Goal: Transaction & Acquisition: Purchase product/service

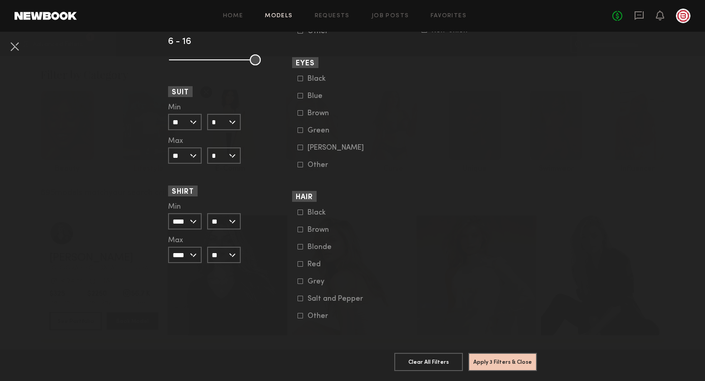
scroll to position [686, 0]
click at [508, 364] on button "Apply 3 Filters & Close" at bounding box center [502, 362] width 69 height 18
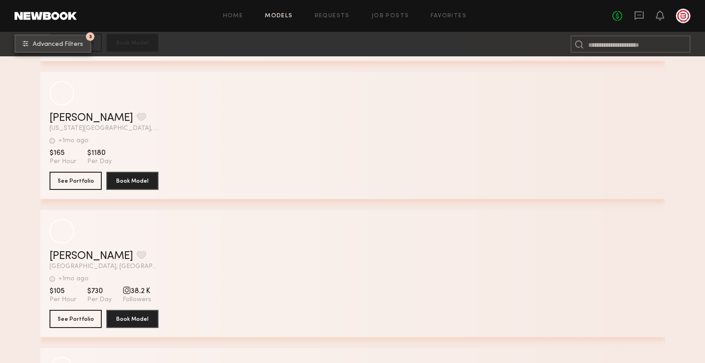
scroll to position [10770, 0]
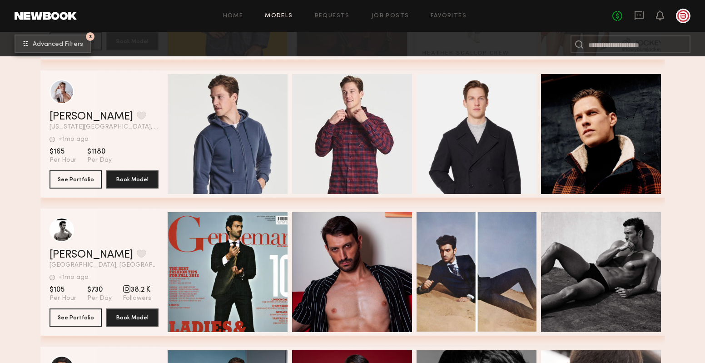
click at [55, 46] on span "Advanced Filters" at bounding box center [58, 44] width 50 height 6
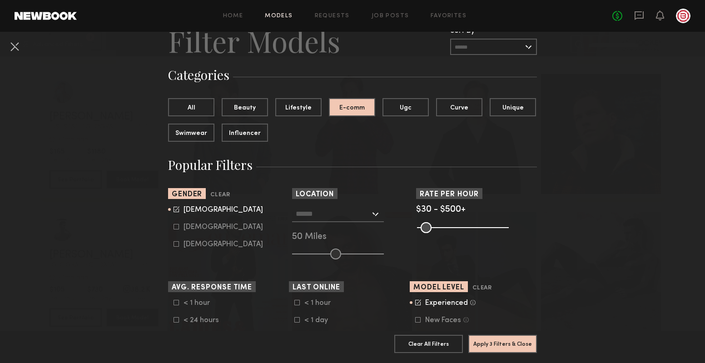
scroll to position [44, 0]
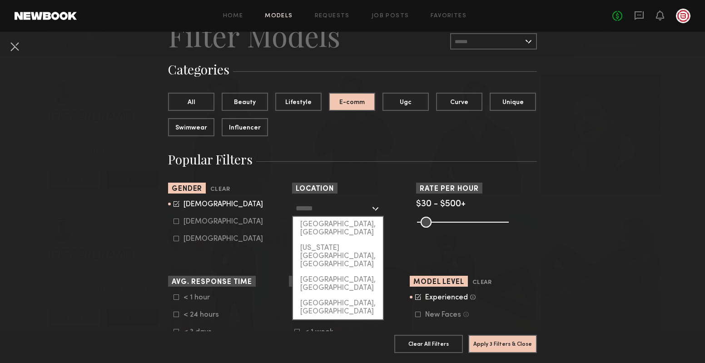
click at [337, 209] on input "text" at bounding box center [333, 207] width 74 height 15
click at [330, 227] on div "[GEOGRAPHIC_DATA], [GEOGRAPHIC_DATA]" at bounding box center [338, 229] width 90 height 24
type input "**********"
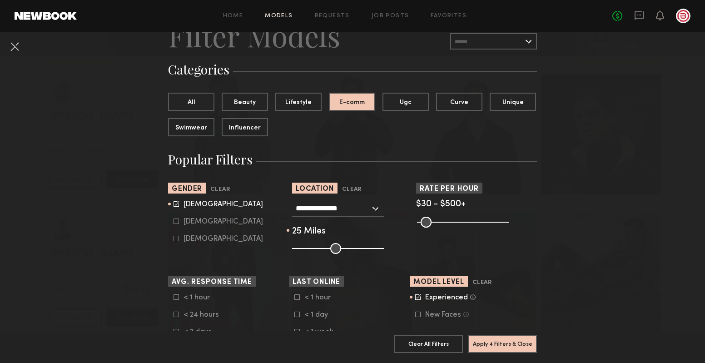
drag, startPoint x: 334, startPoint y: 247, endPoint x: 326, endPoint y: 246, distance: 8.2
type input "**"
click at [315, 247] on input "range" at bounding box center [338, 248] width 92 height 11
click at [494, 340] on button "Apply 4 Filters & Close" at bounding box center [502, 343] width 69 height 18
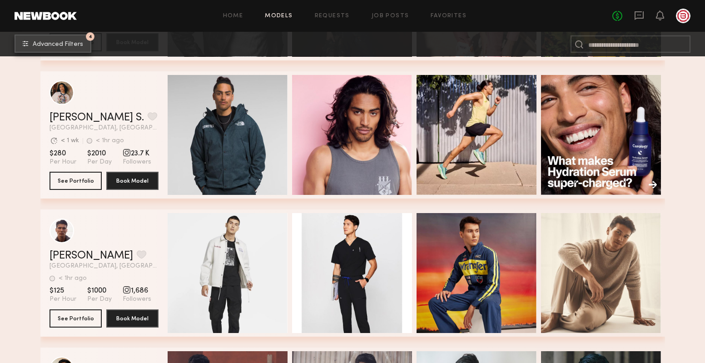
scroll to position [416, 0]
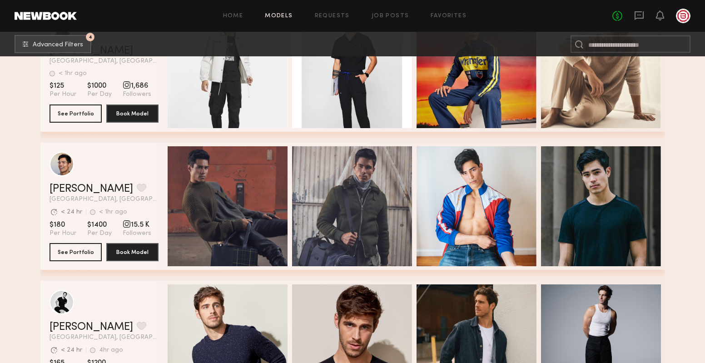
scroll to position [707, 0]
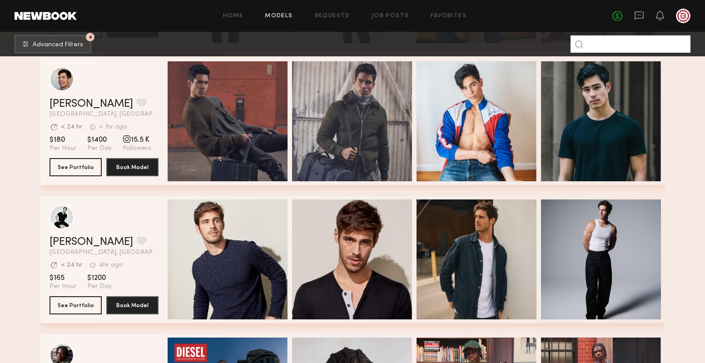
click at [636, 43] on input at bounding box center [630, 43] width 120 height 17
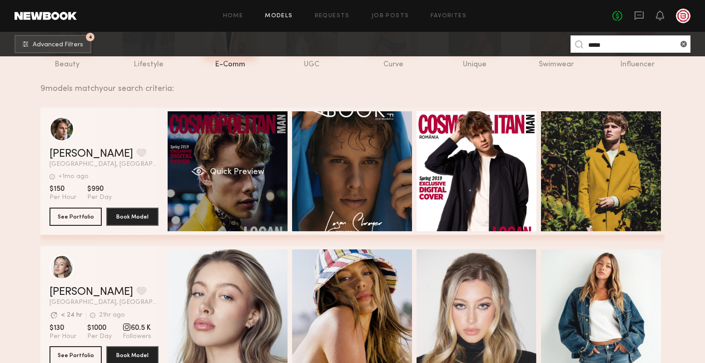
scroll to position [106, 0]
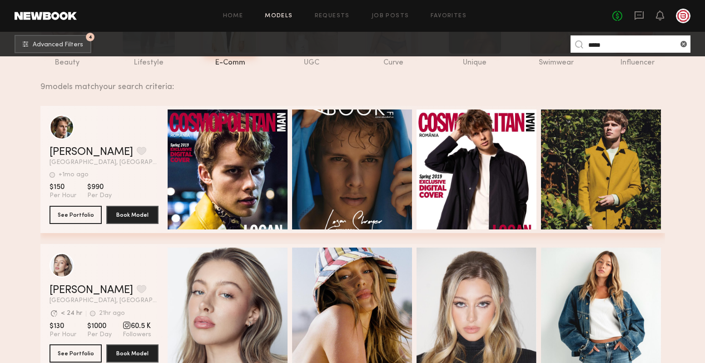
drag, startPoint x: 606, startPoint y: 43, endPoint x: 581, endPoint y: 47, distance: 25.3
click at [581, 47] on nb-model-search-input "*****" at bounding box center [630, 43] width 120 height 17
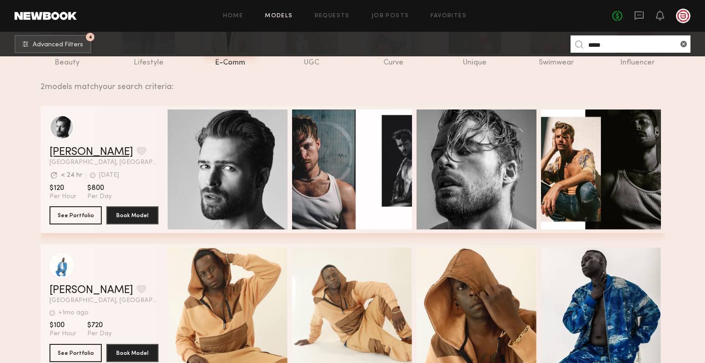
click at [60, 149] on link "[PERSON_NAME]" at bounding box center [91, 152] width 84 height 11
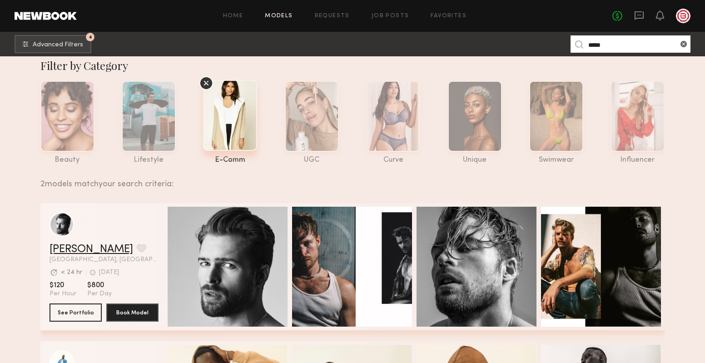
scroll to position [0, 0]
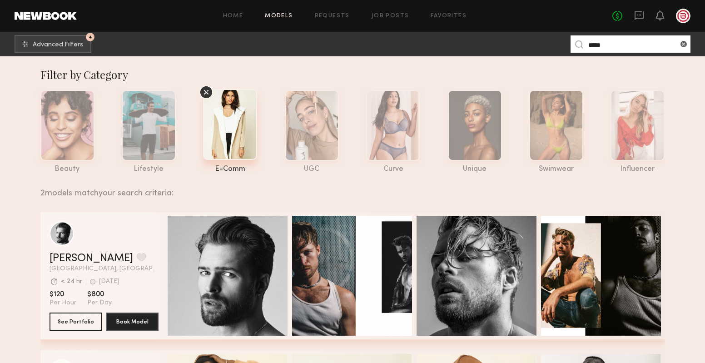
drag, startPoint x: 581, startPoint y: 47, endPoint x: 576, endPoint y: 46, distance: 5.5
click at [576, 46] on nb-model-search-input "*****" at bounding box center [630, 43] width 120 height 17
type input "*****"
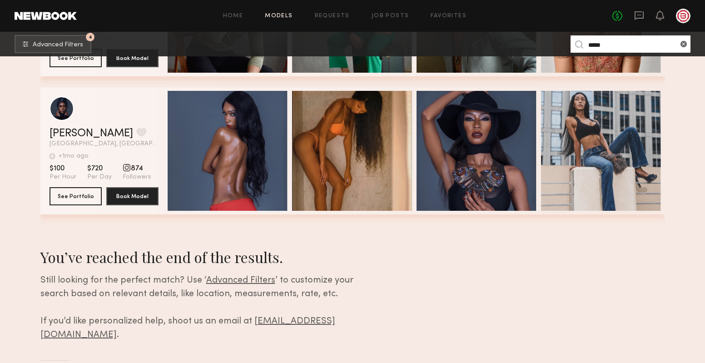
scroll to position [1232, 0]
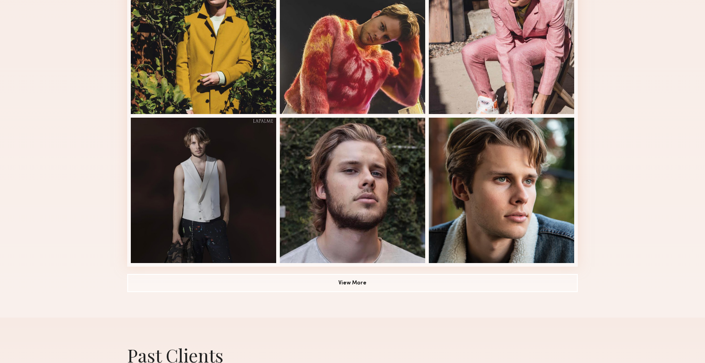
scroll to position [417, 0]
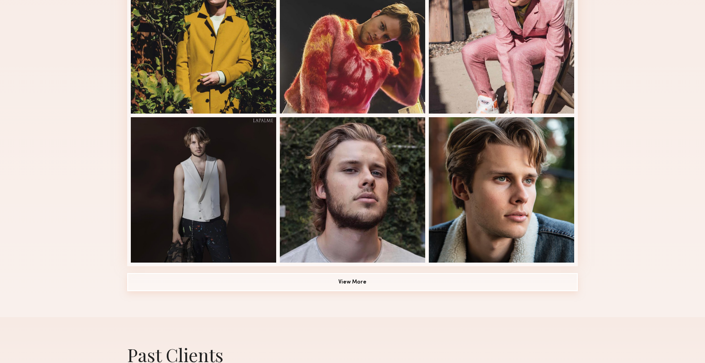
click at [306, 281] on button "View More" at bounding box center [352, 282] width 450 height 18
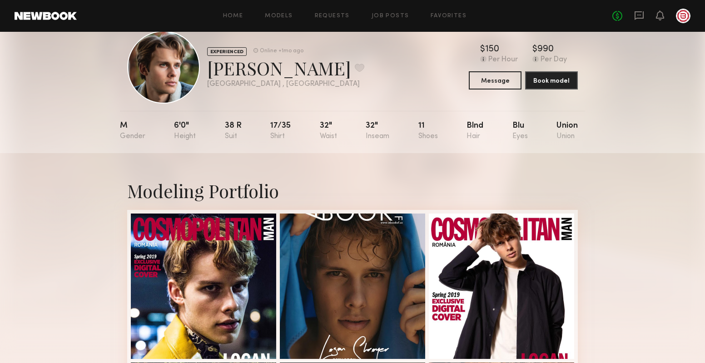
scroll to position [28, 0]
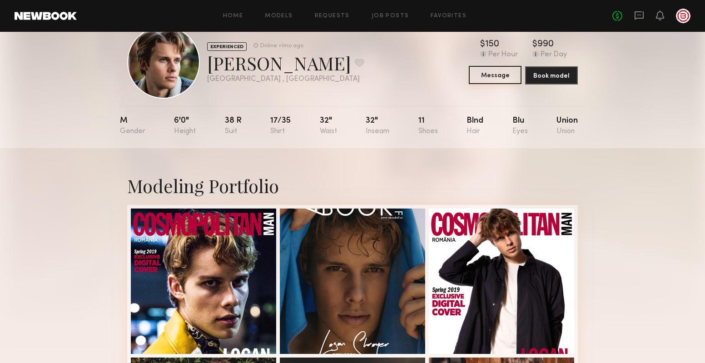
click at [489, 80] on button "Message" at bounding box center [495, 75] width 53 height 18
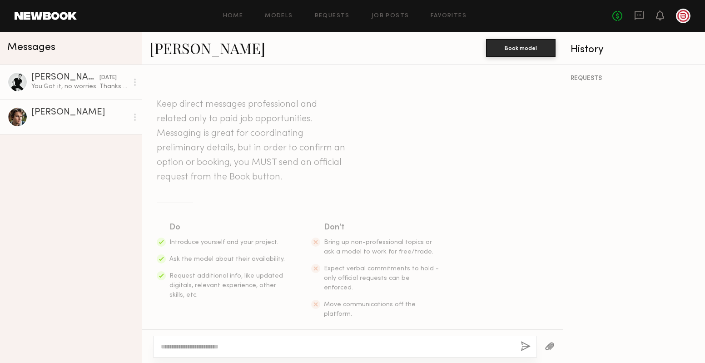
click at [45, 88] on div "You: Got it, no worries. Thanks for letting us know." at bounding box center [79, 86] width 97 height 9
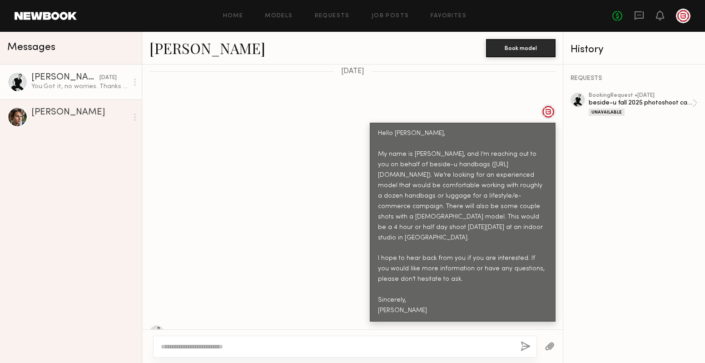
scroll to position [317, 0]
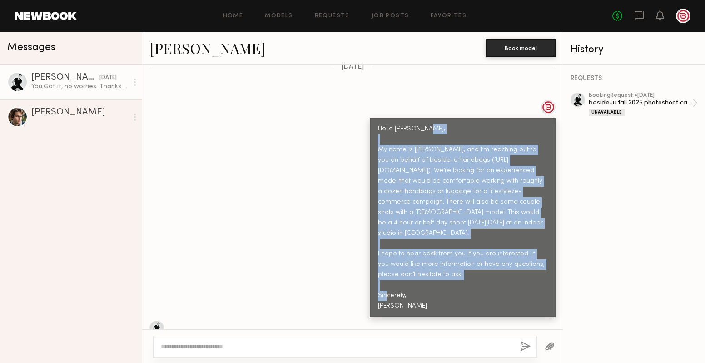
drag, startPoint x: 404, startPoint y: 281, endPoint x: 376, endPoint y: 136, distance: 147.1
click at [376, 136] on div "Hello Charlie, My name is Michelle, and I’m reaching out to you on behalf of be…" at bounding box center [463, 217] width 186 height 199
copy div "My name is Michelle, and I’m reaching out to you on behalf of beside-u handbags…"
click at [87, 112] on div "Logan S." at bounding box center [79, 112] width 97 height 9
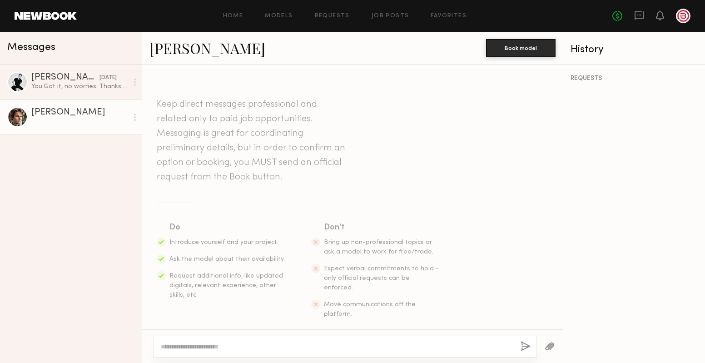
click at [224, 343] on textarea at bounding box center [337, 346] width 352 height 9
paste textarea "**********"
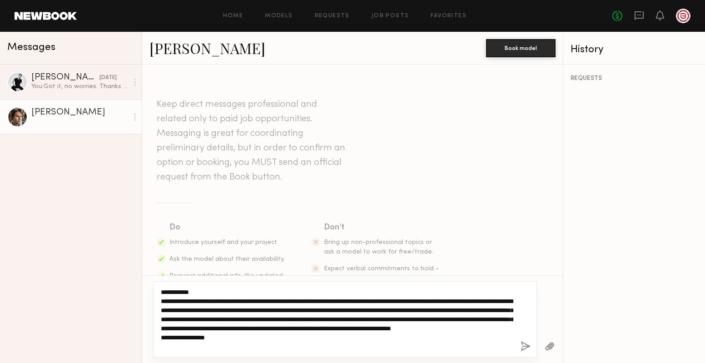
type textarea "**********"
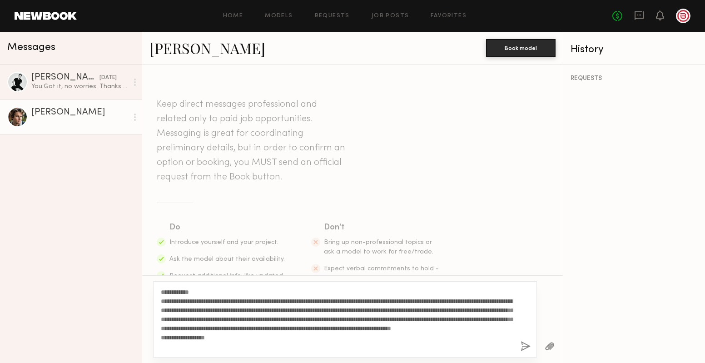
click at [525, 345] on button "button" at bounding box center [525, 346] width 10 height 11
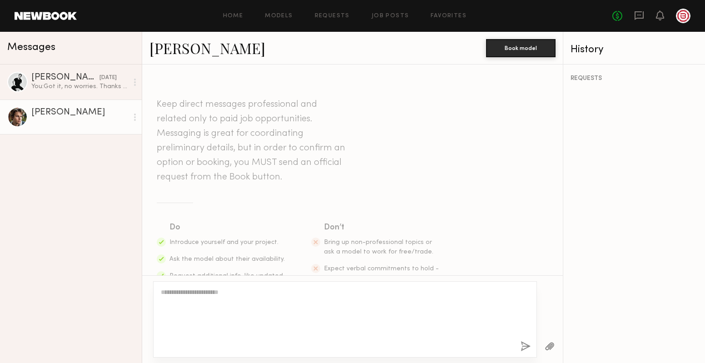
scroll to position [247, 0]
